Goal: Use online tool/utility: Utilize a website feature to perform a specific function

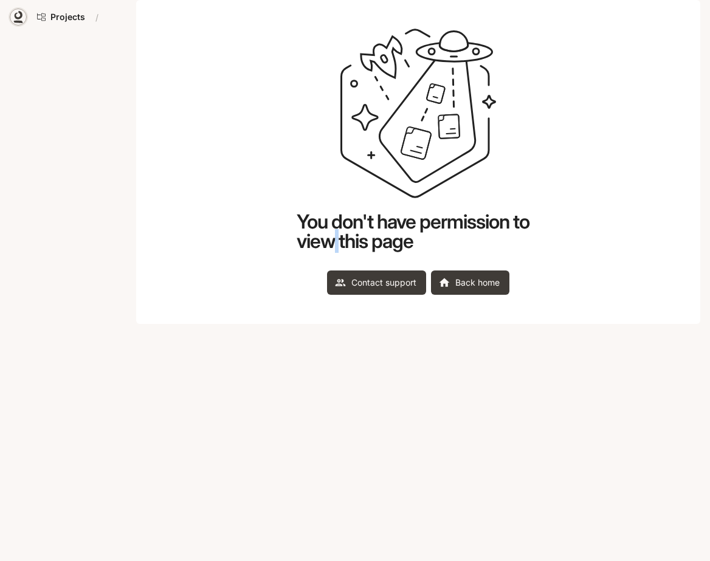
click at [21, 23] on link at bounding box center [18, 17] width 17 height 17
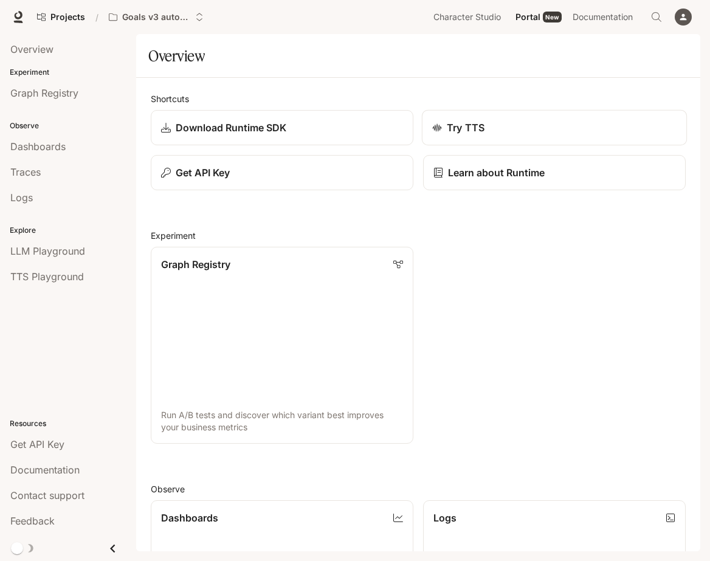
click at [466, 126] on p "Try TTS" at bounding box center [466, 127] width 38 height 15
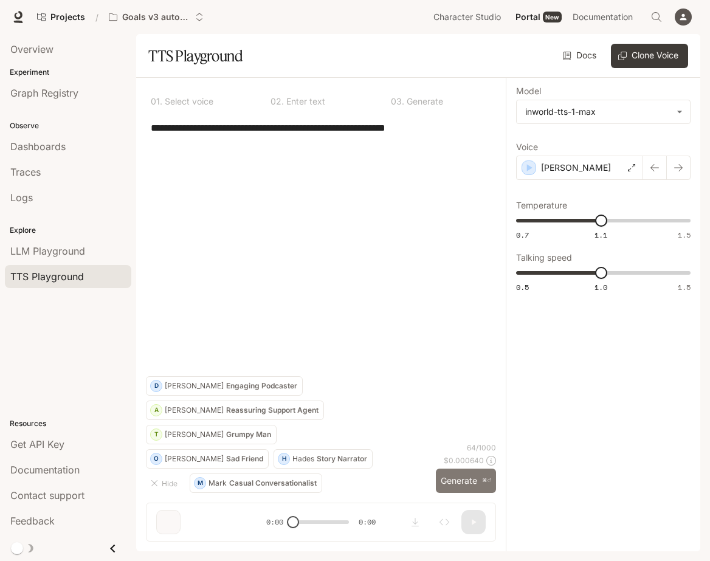
click at [448, 477] on button "Generate ⌘⏎" at bounding box center [466, 481] width 60 height 25
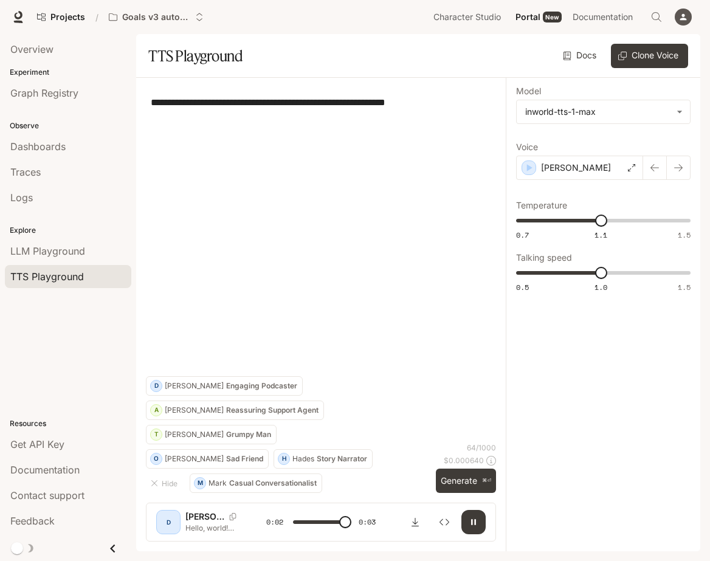
type input "*"
click at [415, 528] on button "Download audio" at bounding box center [415, 522] width 24 height 24
